Goal: Obtain resource: Download file/media

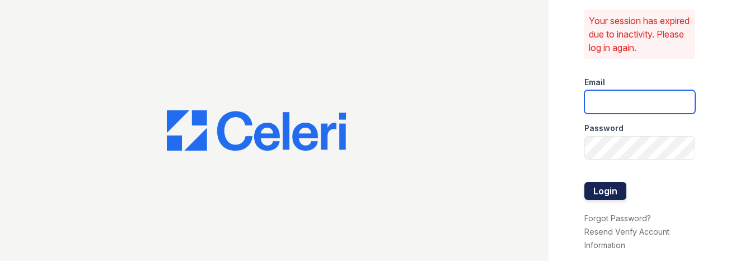
type input "astonpark@nmresidential.com"
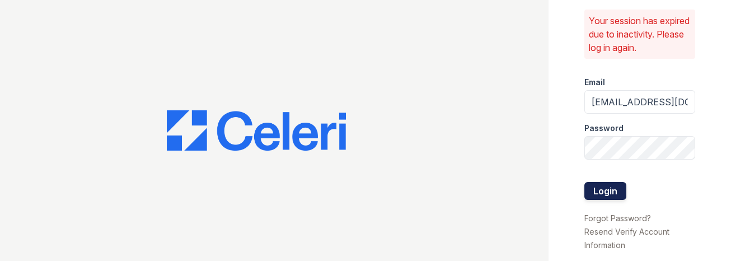
click at [599, 200] on button "Login" at bounding box center [605, 191] width 42 height 18
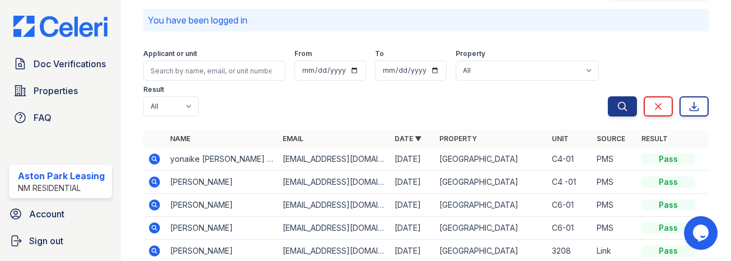
scroll to position [44, 0]
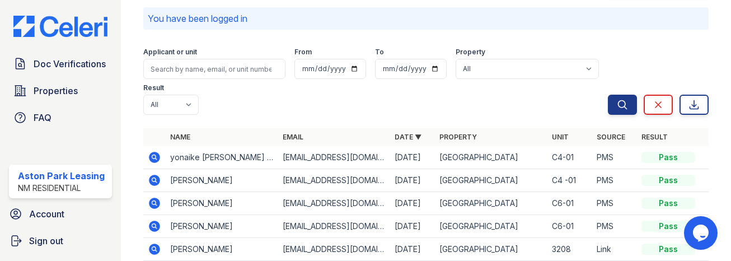
click at [156, 180] on icon at bounding box center [154, 180] width 13 height 13
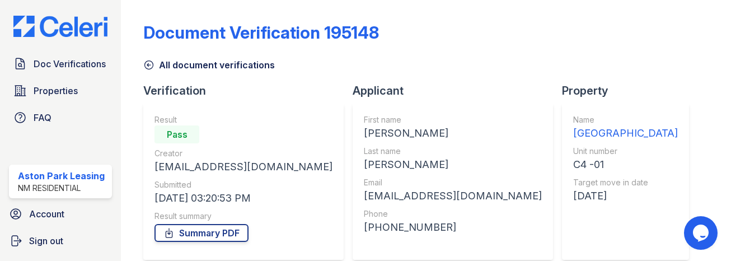
click at [151, 64] on icon at bounding box center [148, 64] width 11 height 11
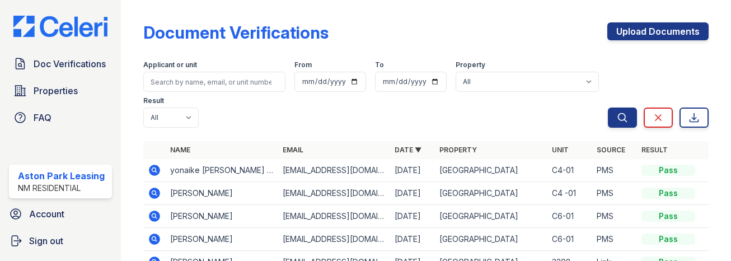
click at [159, 171] on icon at bounding box center [154, 170] width 11 height 11
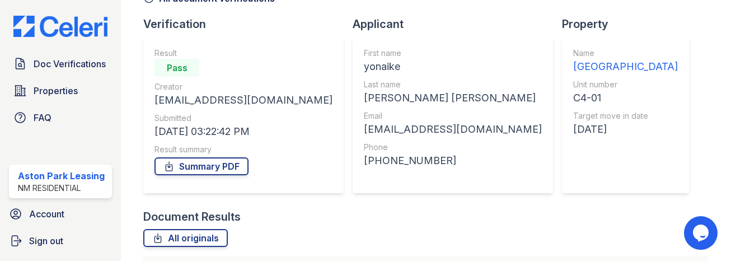
scroll to position [15, 0]
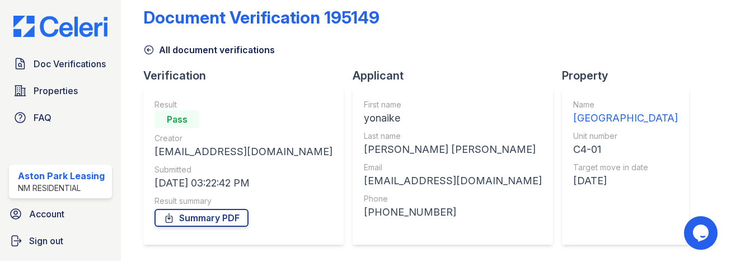
click at [150, 48] on icon at bounding box center [148, 49] width 11 height 11
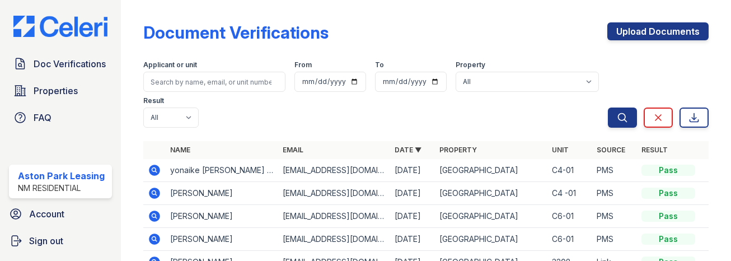
click at [157, 195] on icon at bounding box center [154, 192] width 13 height 13
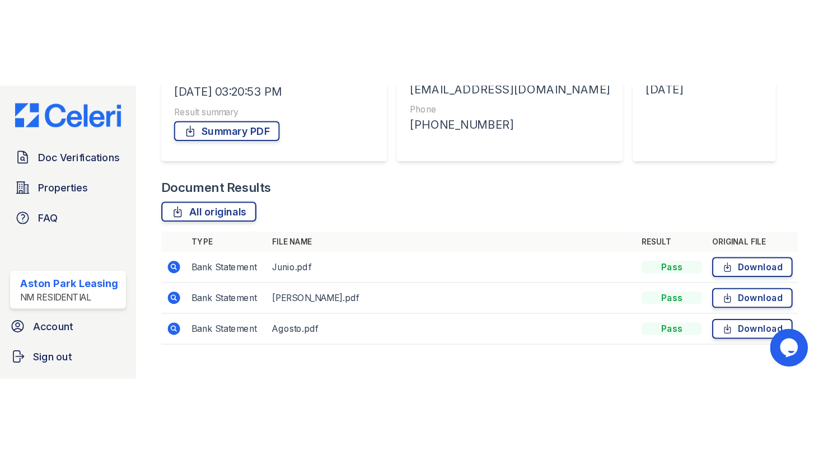
scroll to position [206, 0]
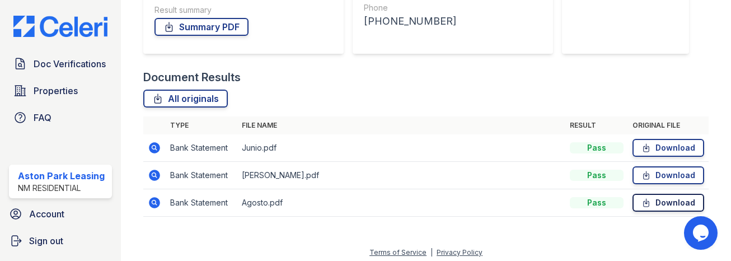
click at [638, 206] on link "Download" at bounding box center [668, 203] width 72 height 18
click at [651, 205] on icon at bounding box center [646, 202] width 10 height 11
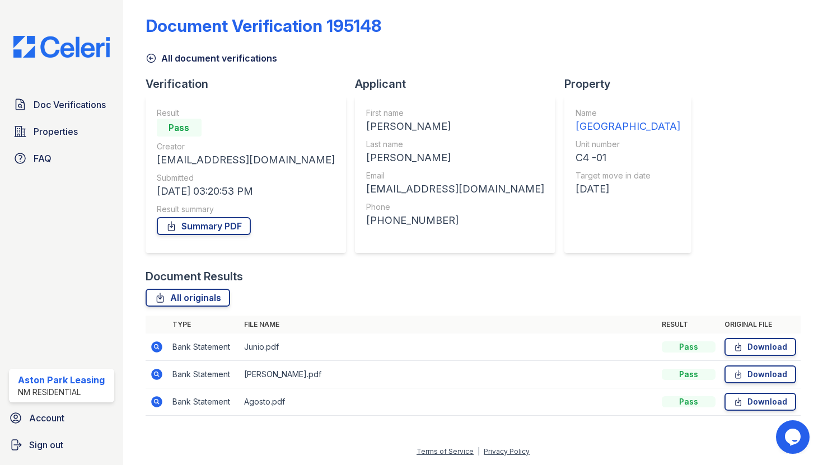
scroll to position [7, 0]
click at [730, 260] on link "Download" at bounding box center [760, 374] width 72 height 18
click at [730, 260] on link "Download" at bounding box center [760, 347] width 72 height 18
click at [147, 58] on icon at bounding box center [151, 58] width 11 height 11
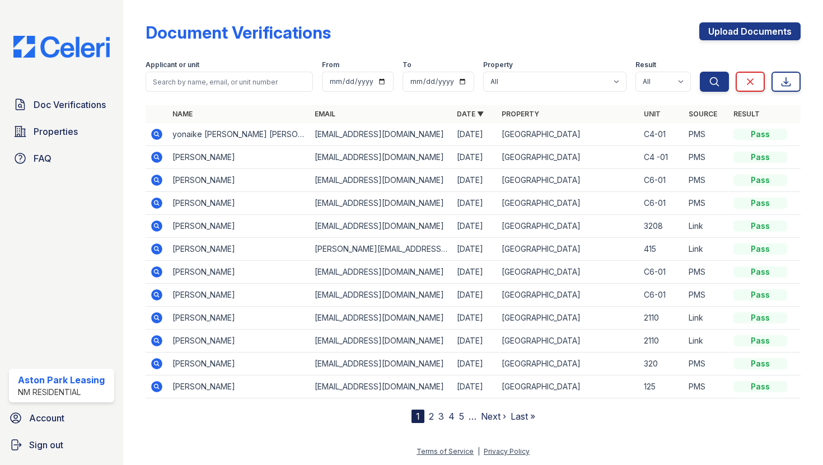
click at [160, 135] on icon at bounding box center [156, 134] width 11 height 11
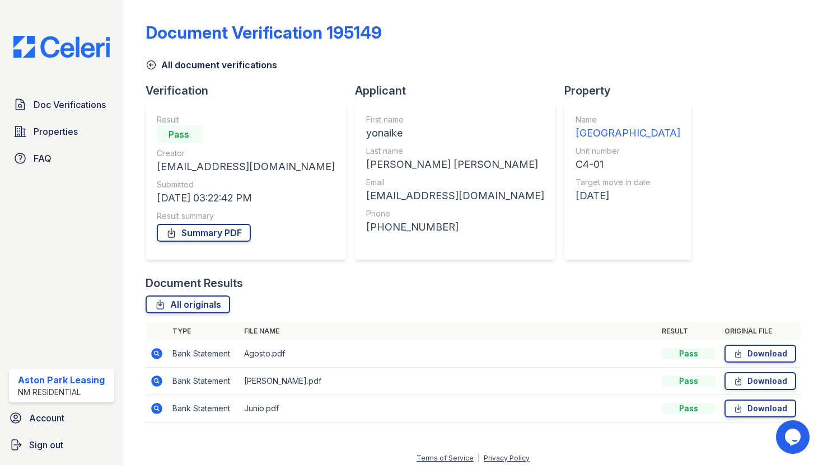
click at [158, 357] on icon at bounding box center [156, 353] width 11 height 11
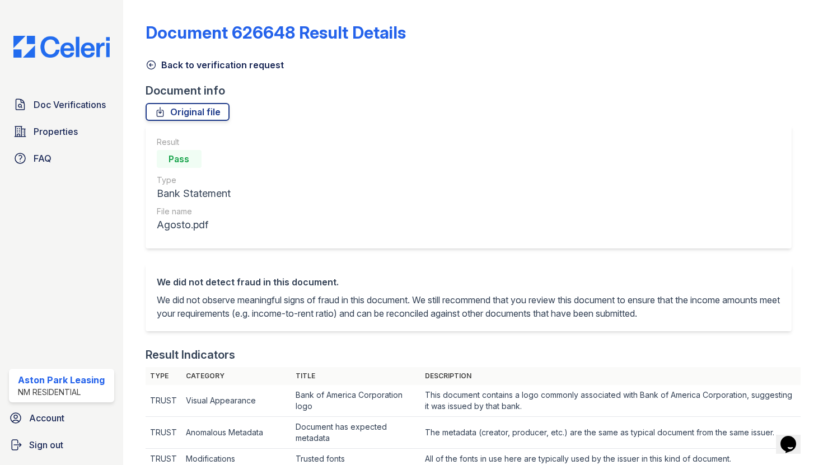
click at [150, 69] on icon at bounding box center [151, 64] width 11 height 11
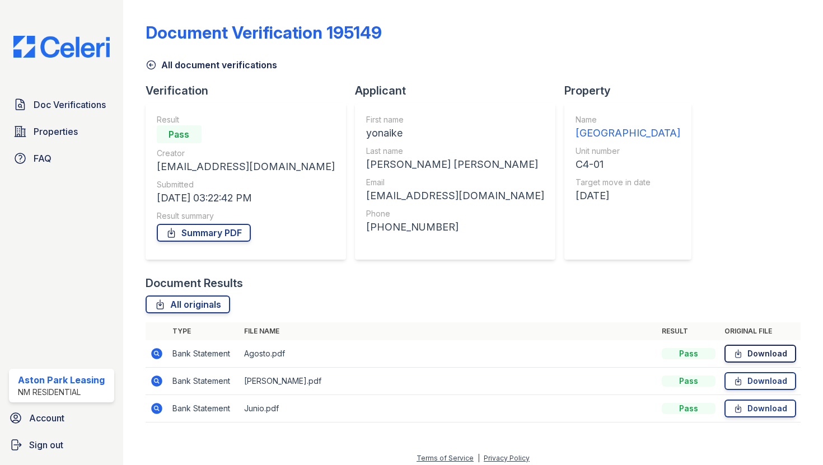
click at [747, 349] on link "Download" at bounding box center [760, 354] width 72 height 18
